Goal: Check status: Check status

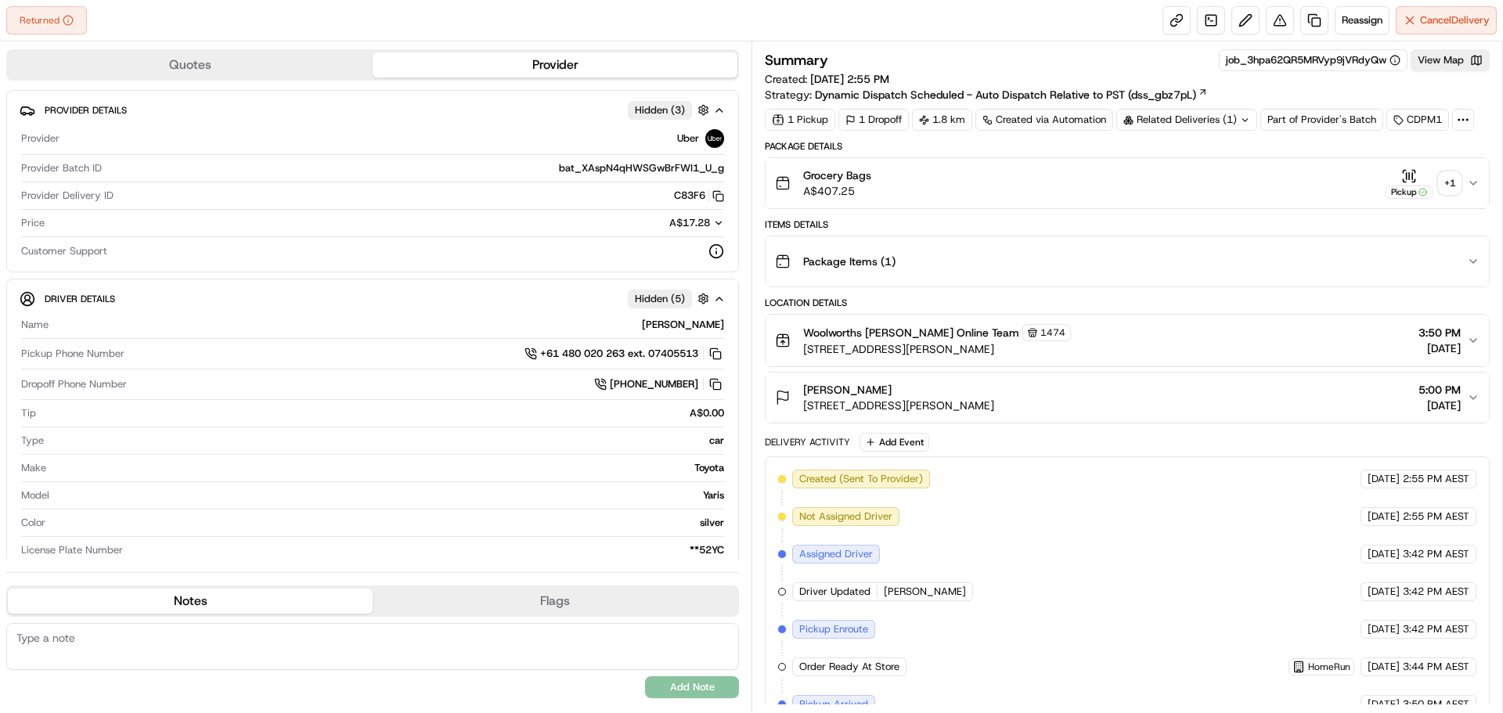
click at [1453, 183] on div "+ 1" at bounding box center [1450, 183] width 22 height 22
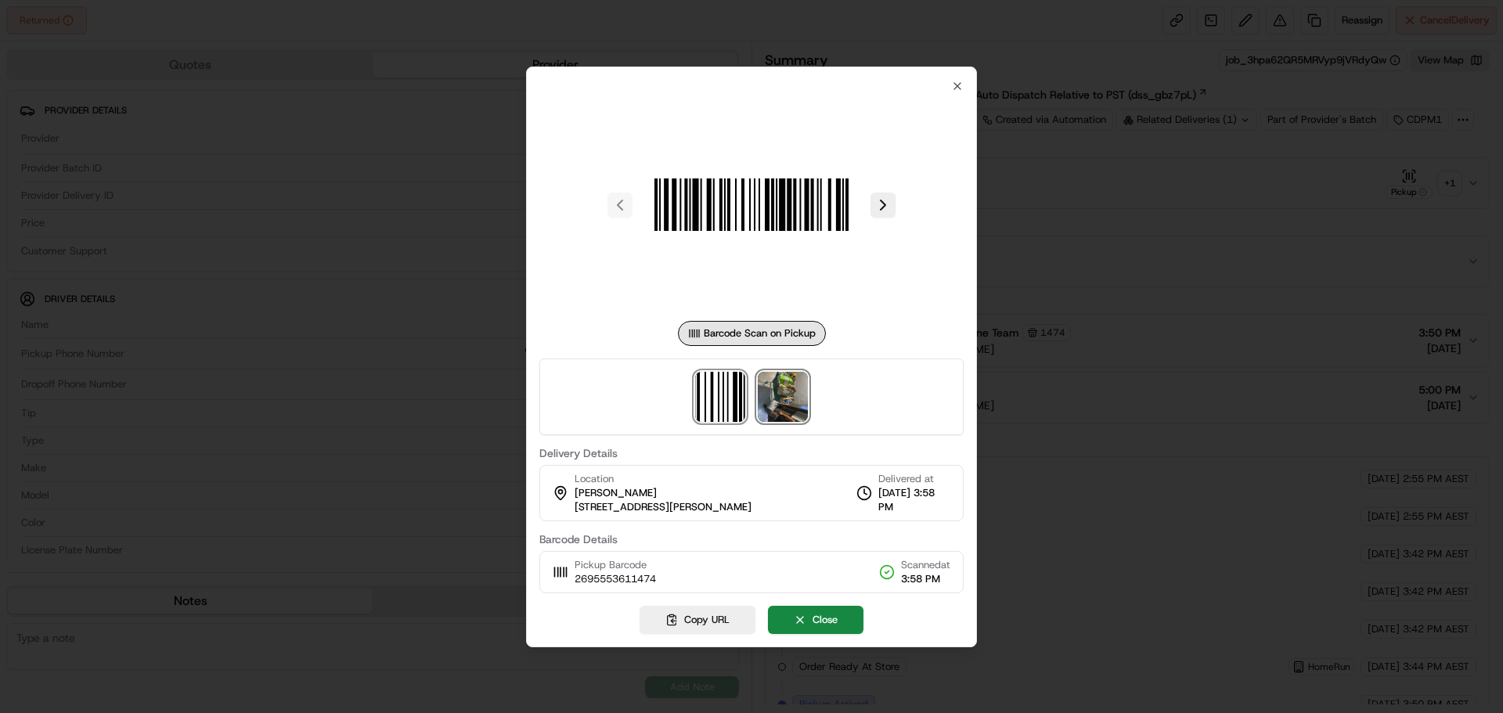
click at [796, 395] on img at bounding box center [783, 397] width 50 height 50
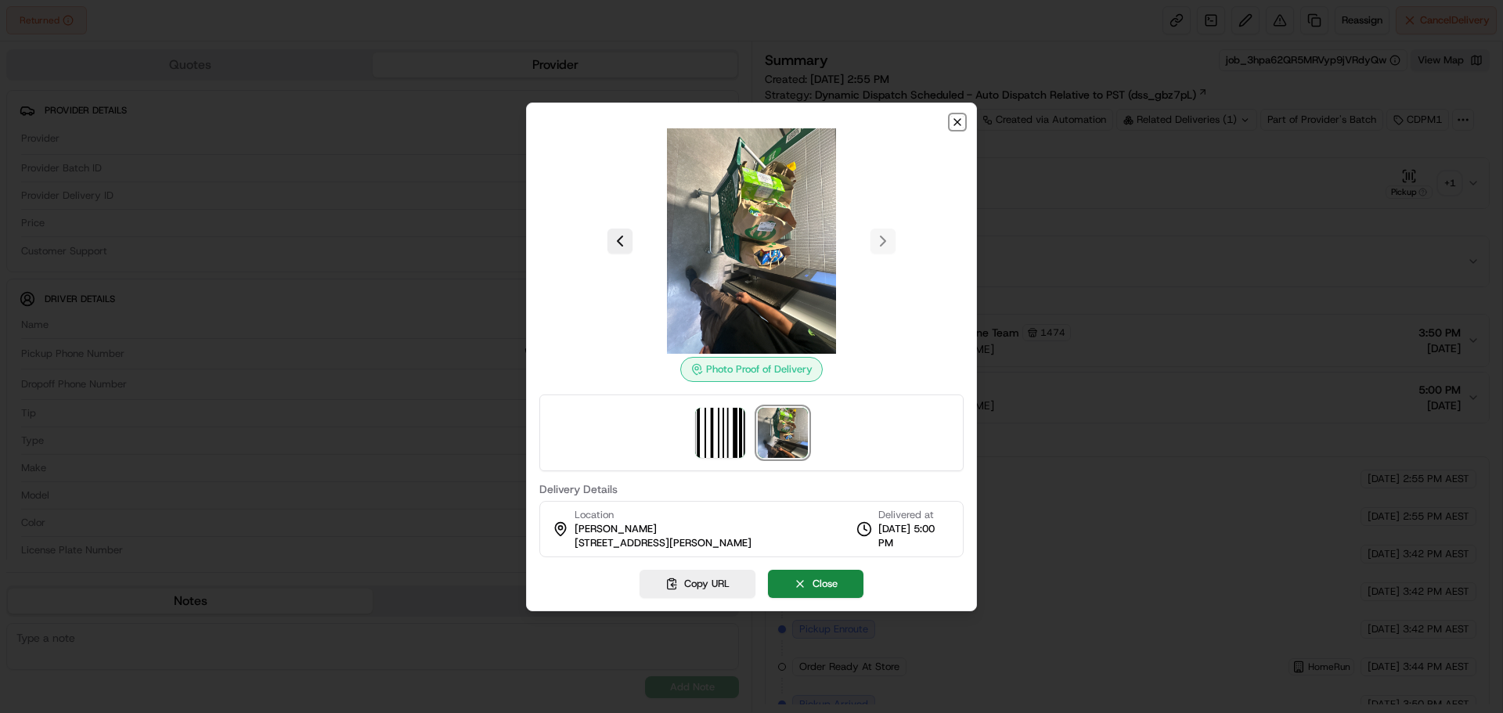
click at [954, 124] on icon "button" at bounding box center [957, 122] width 13 height 13
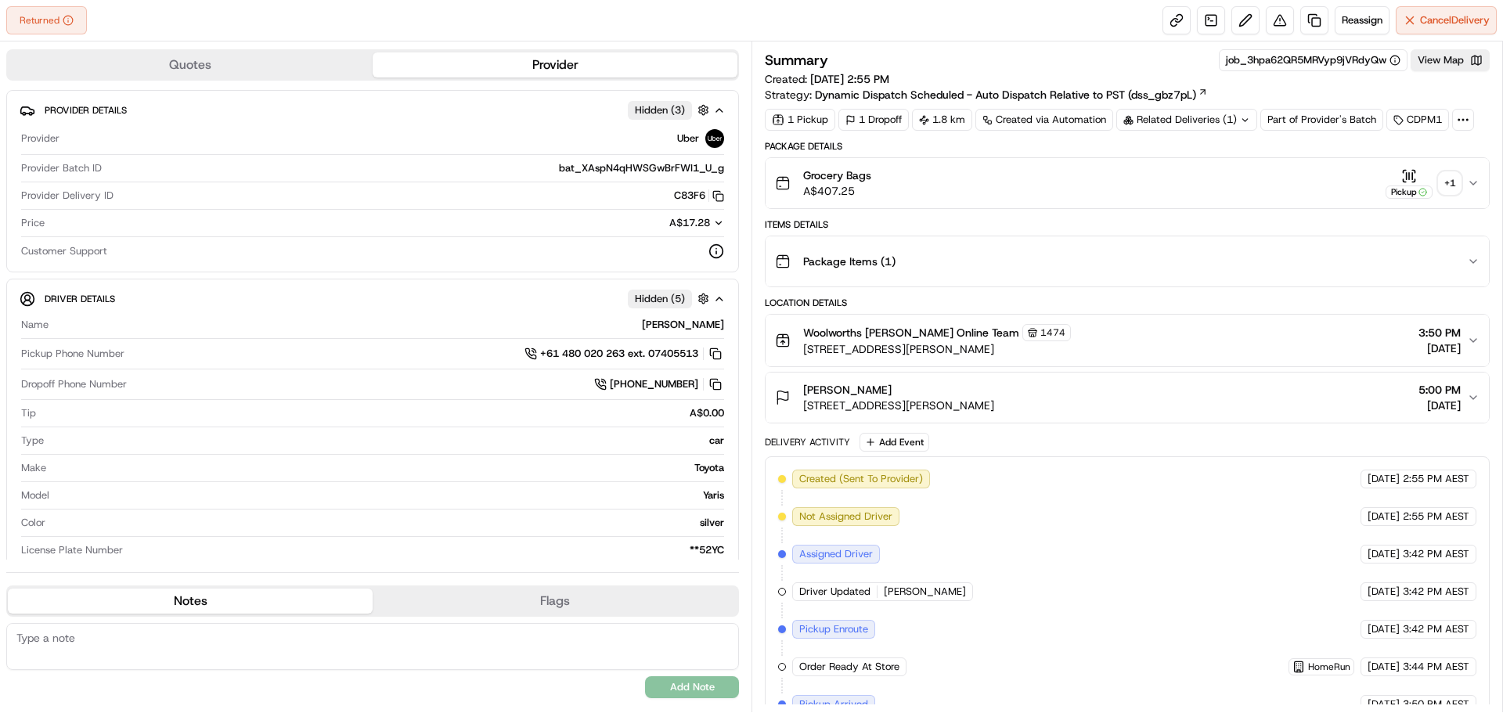
click at [1454, 189] on div "+ 1" at bounding box center [1450, 183] width 22 height 22
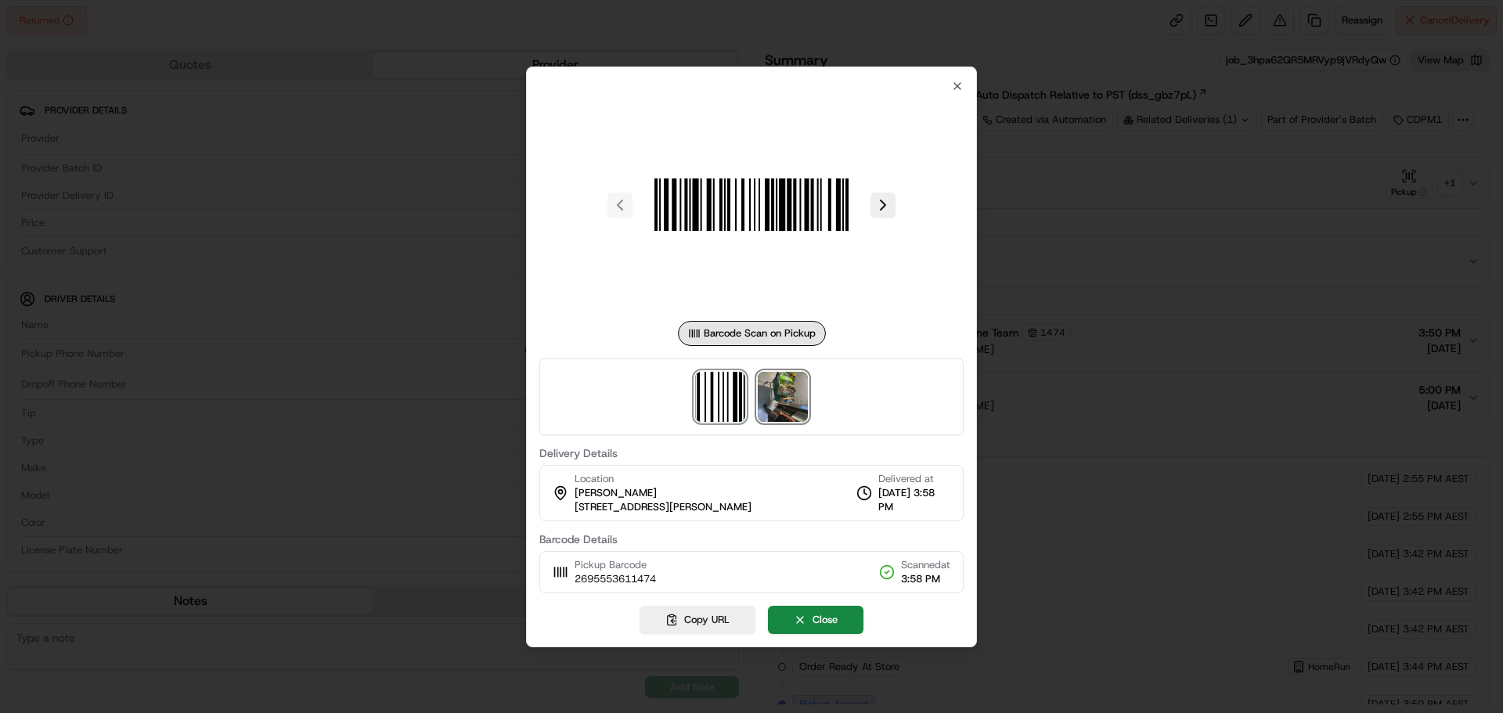
click at [804, 389] on img at bounding box center [783, 397] width 50 height 50
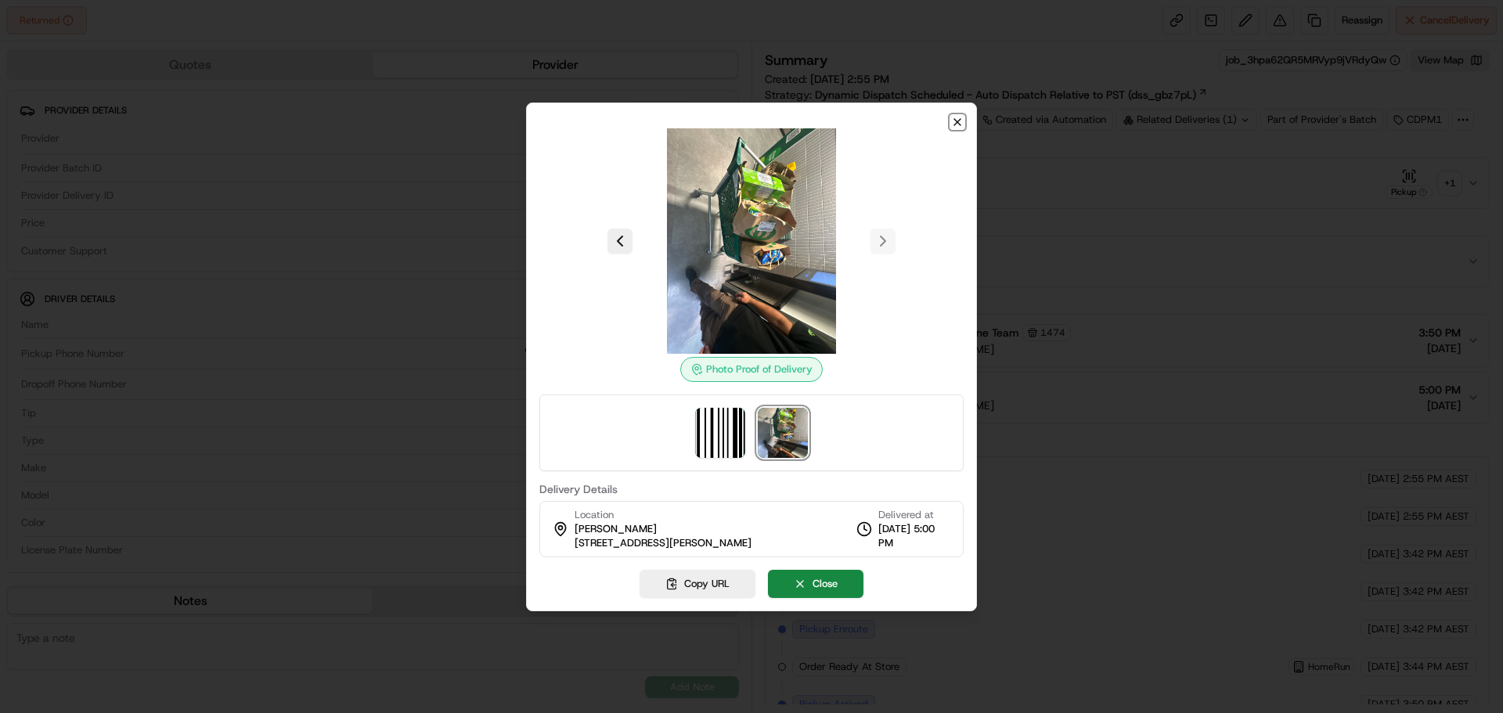
click at [957, 123] on icon "button" at bounding box center [957, 122] width 6 height 6
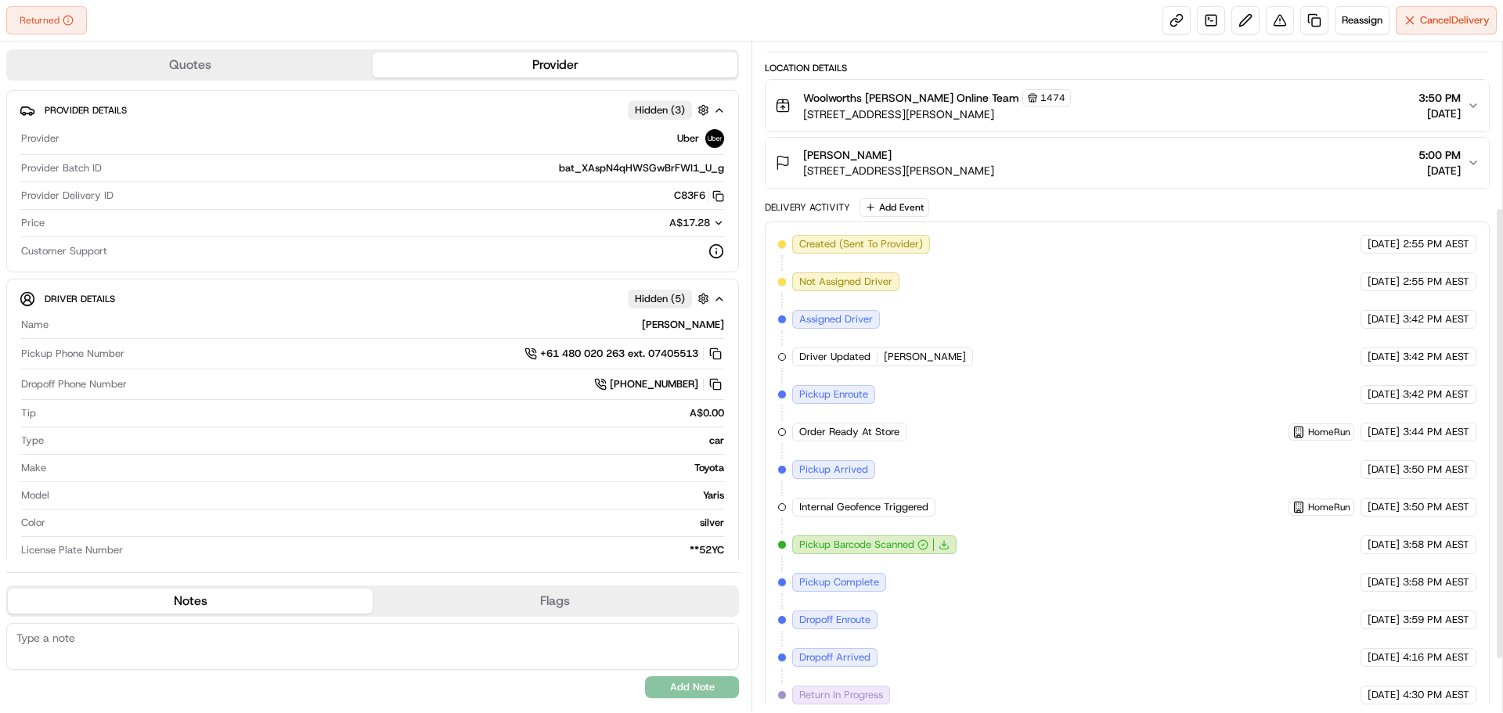
scroll to position [323, 0]
